Goal: Information Seeking & Learning: Learn about a topic

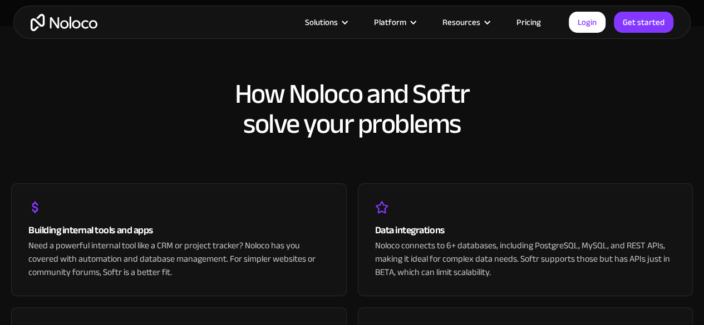
scroll to position [2107, 0]
click at [531, 20] on link "Pricing" at bounding box center [528, 22] width 52 height 14
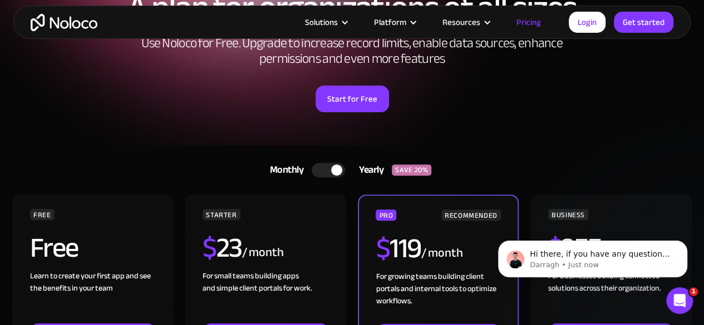
click at [615, 106] on div "Start for Free" at bounding box center [351, 95] width 681 height 34
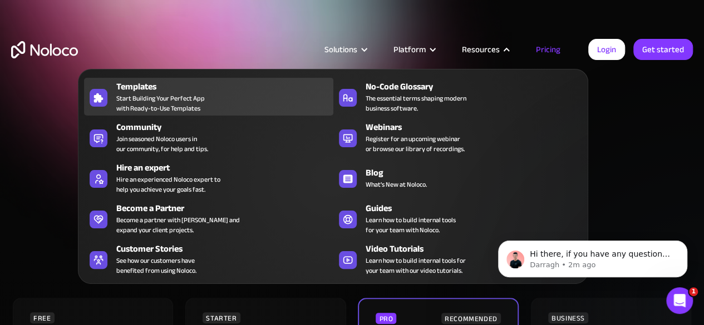
click at [136, 98] on span "Start Building Your Perfect App with Ready-to-Use Templates" at bounding box center [160, 103] width 88 height 20
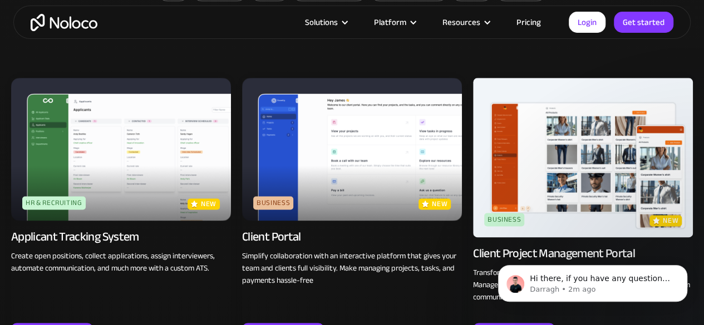
scroll to position [708, 0]
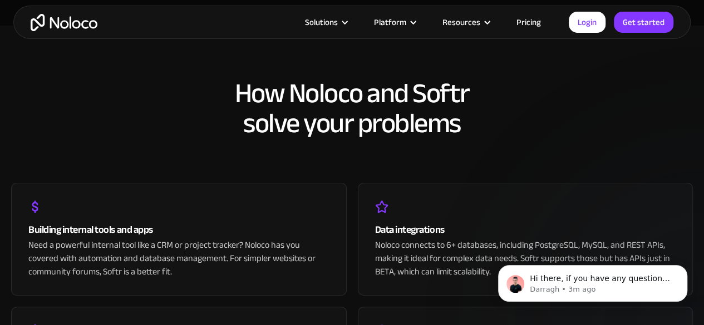
scroll to position [2103, 0]
